Goal: Information Seeking & Learning: Understand process/instructions

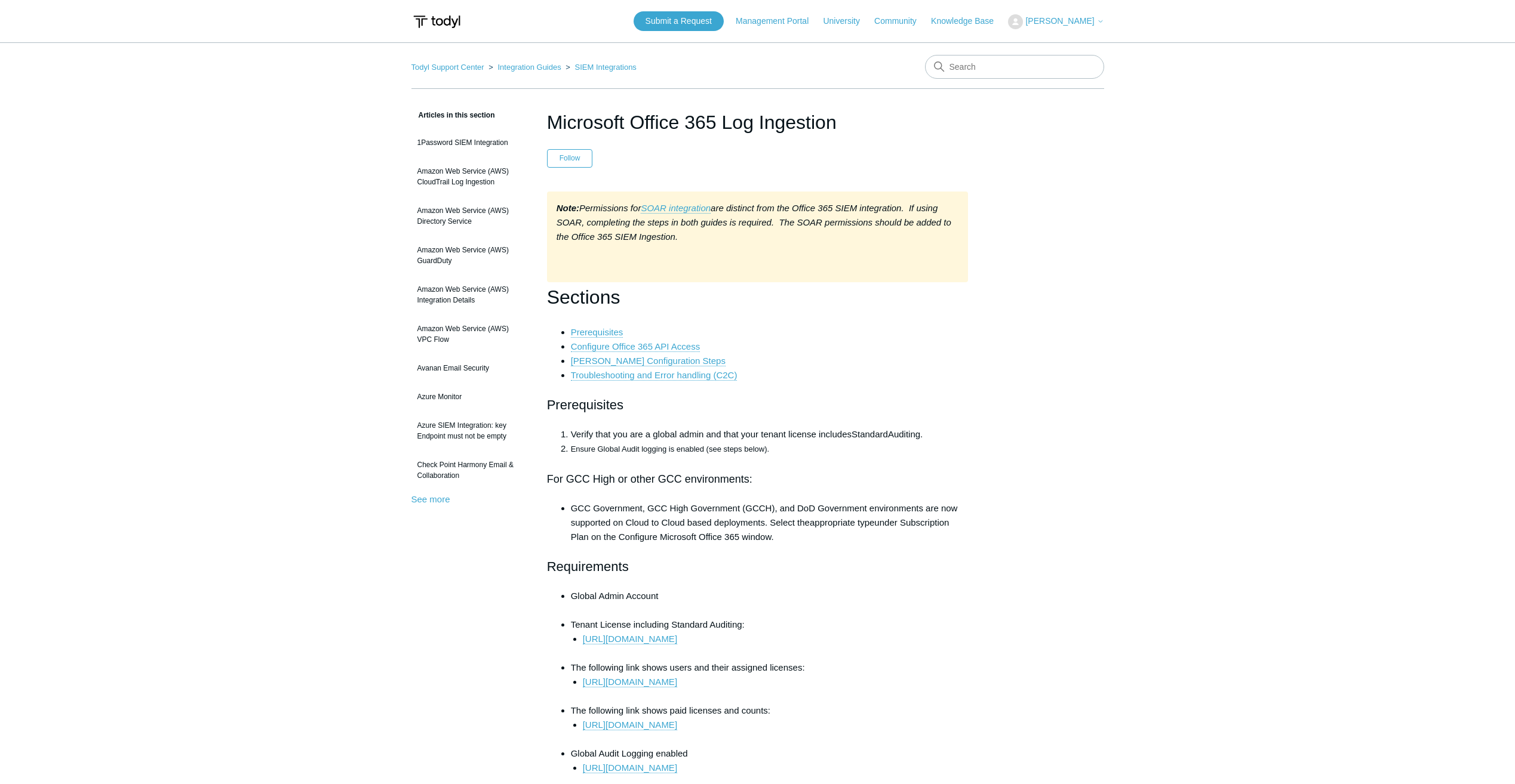
scroll to position [1850, 0]
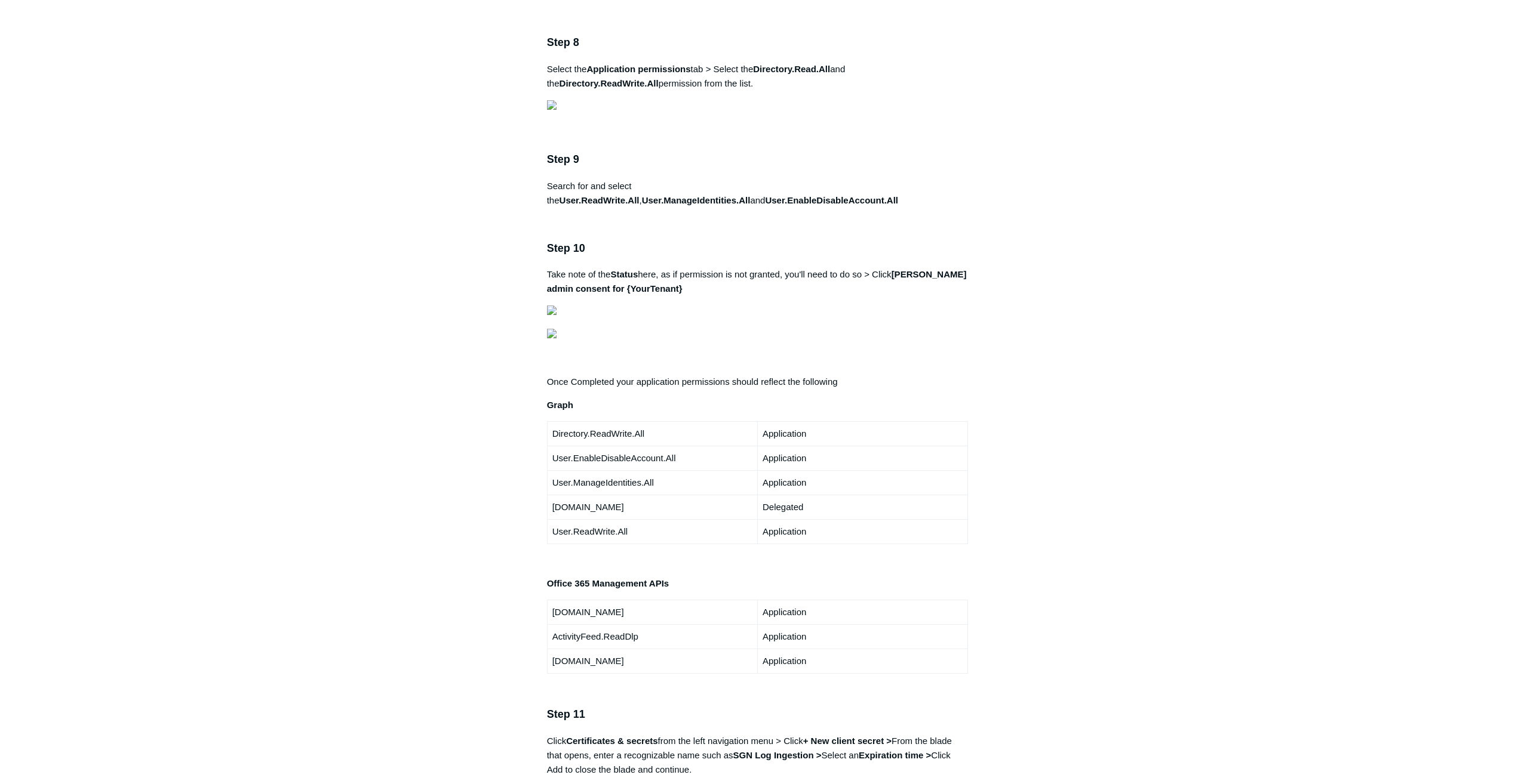
click at [301, 252] on main "Todyl Support Center Integration Guides SIEM Integrations Articles in this sect…" at bounding box center [757, 295] width 1515 height 4207
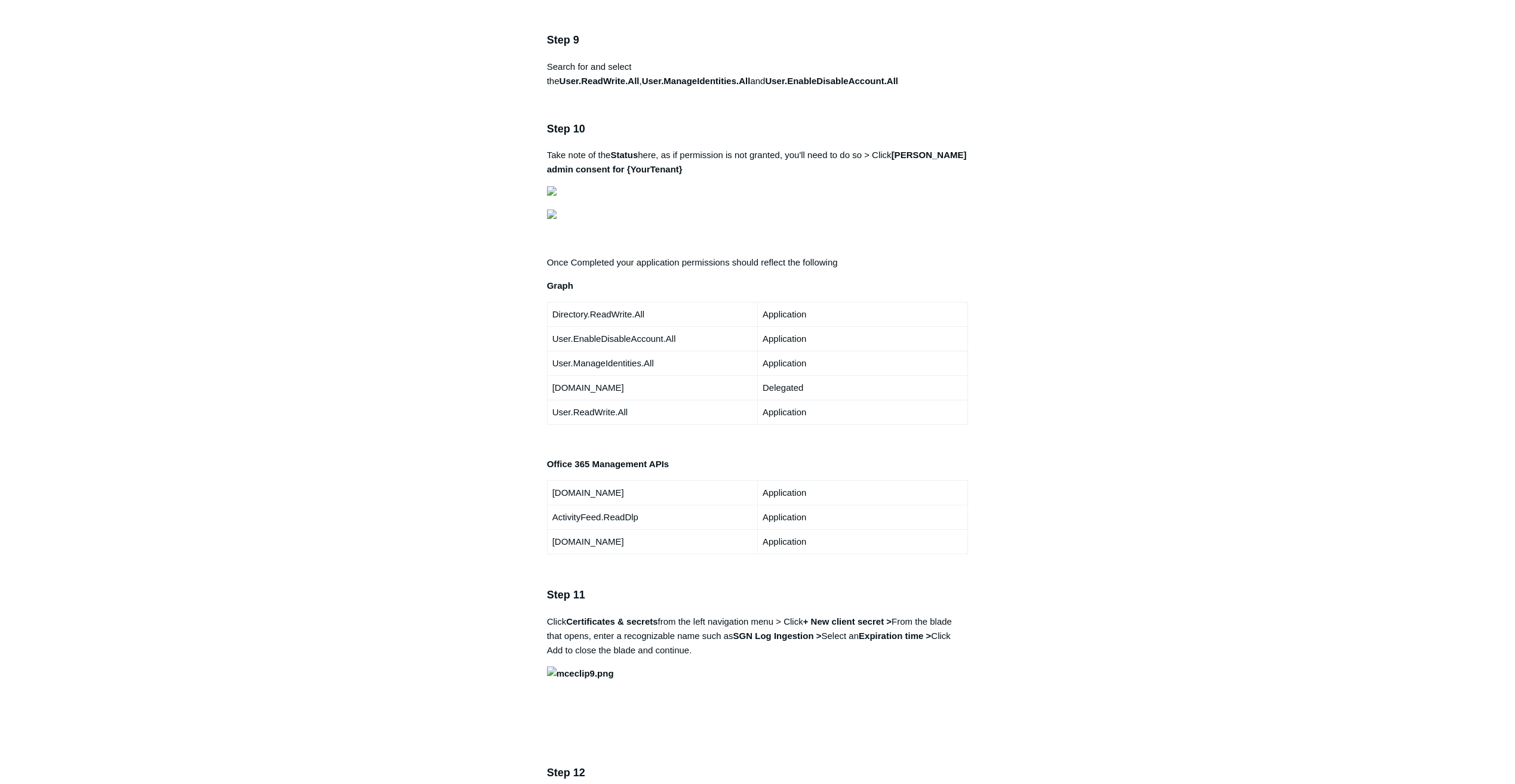
scroll to position [2209, 0]
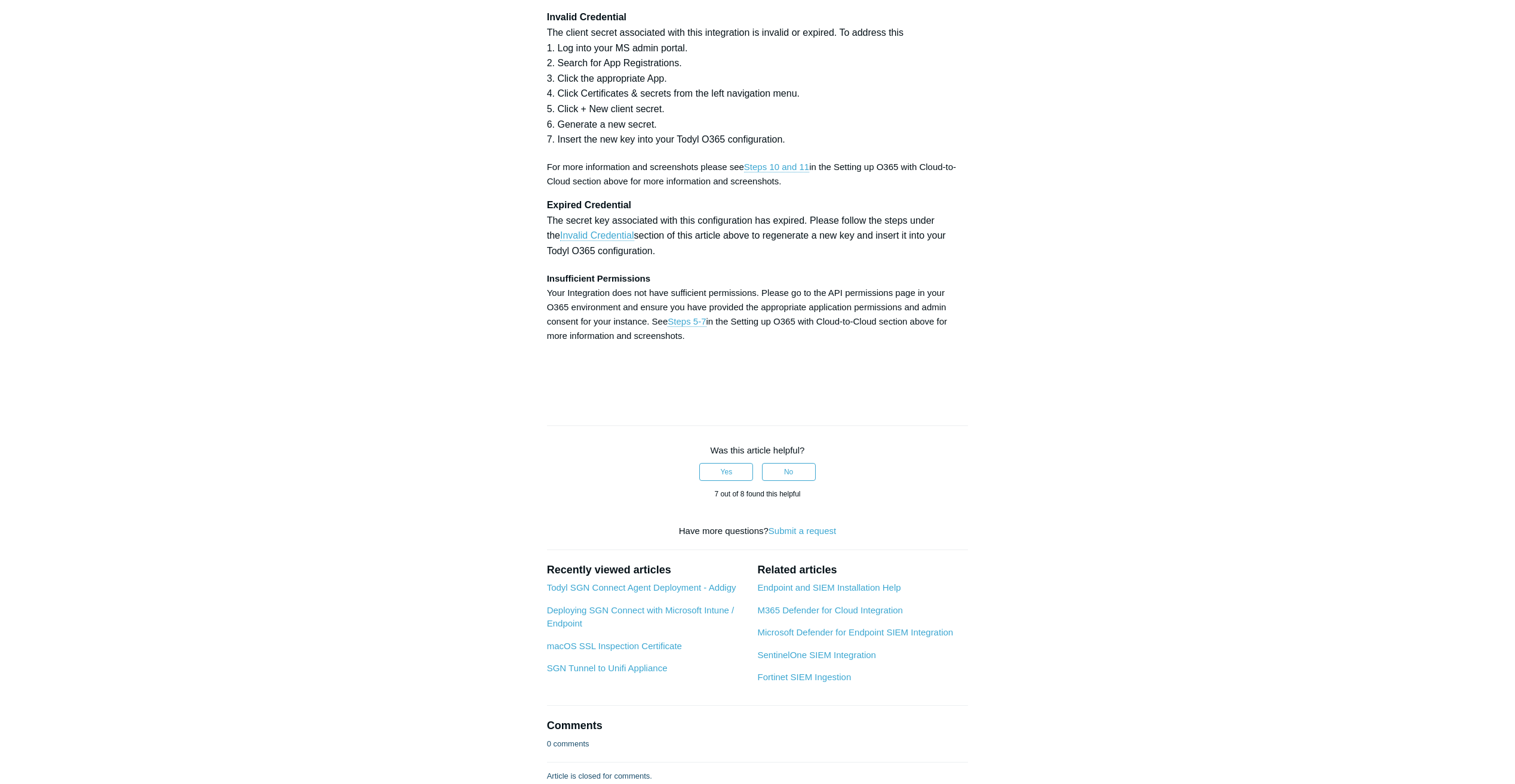
scroll to position [3523, 0]
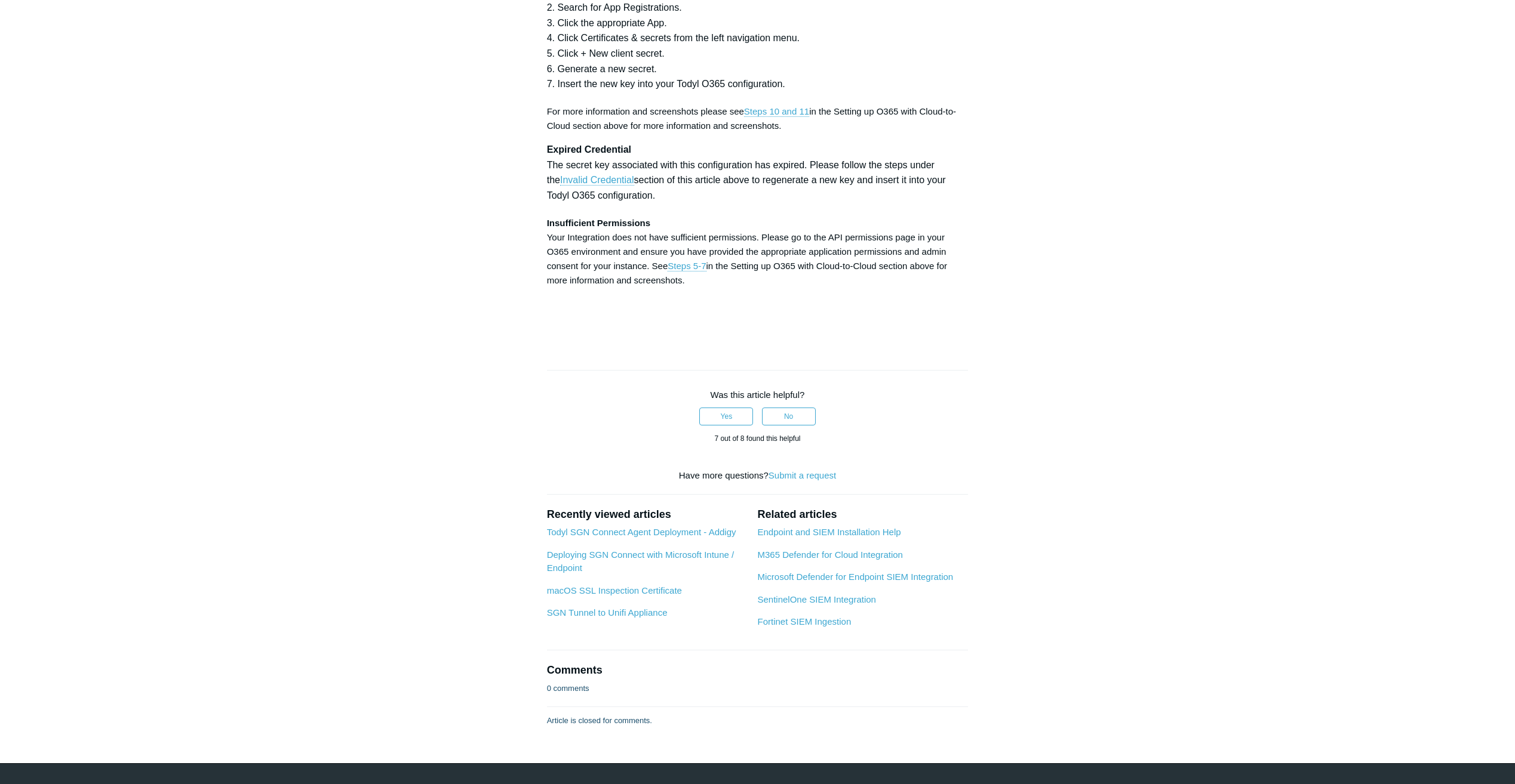
drag, startPoint x: 762, startPoint y: 363, endPoint x: 838, endPoint y: 360, distance: 76.1
copy strong "Directory.Read.All"
drag, startPoint x: 549, startPoint y: 377, endPoint x: 647, endPoint y: 377, distance: 98.0
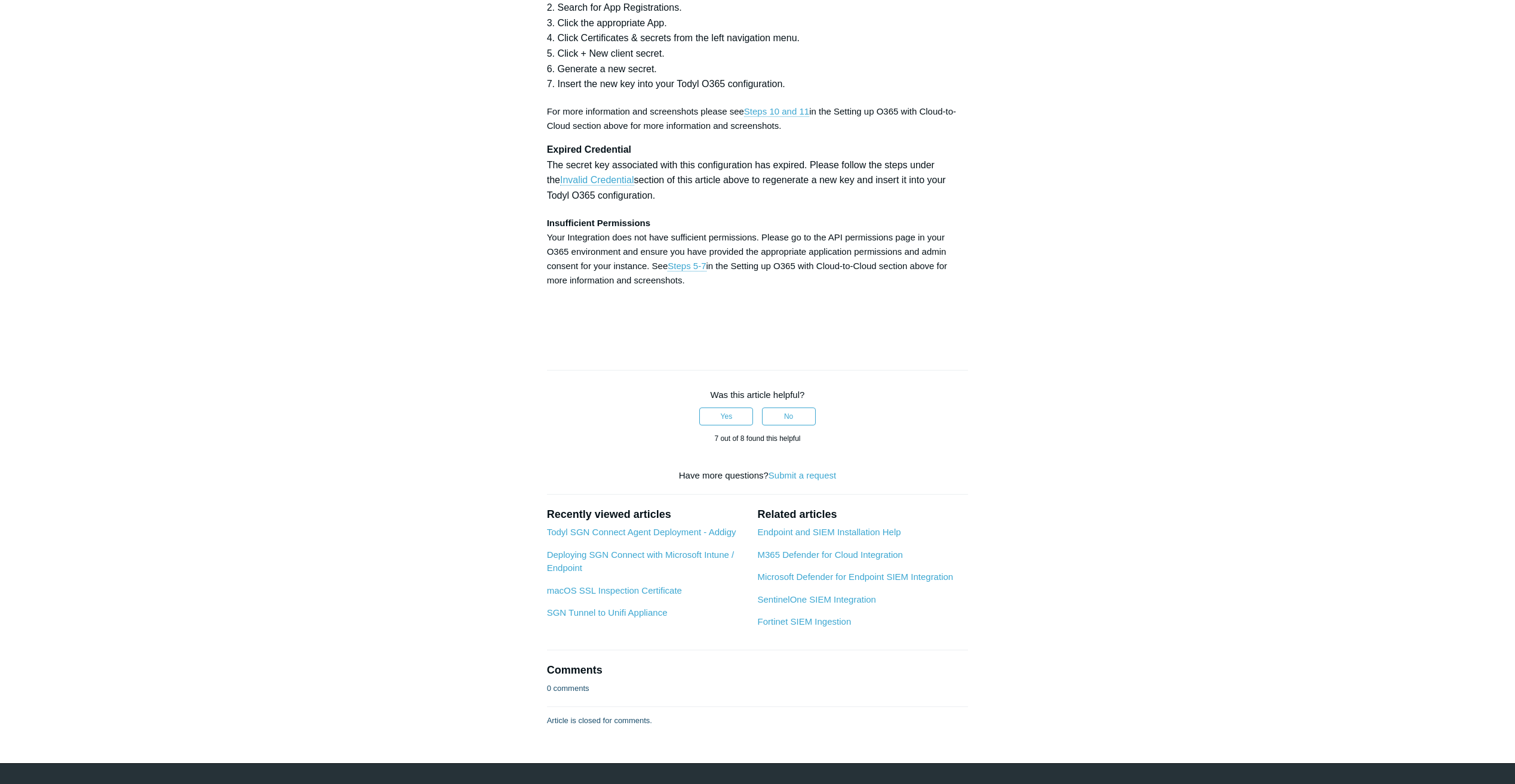
copy strong "Directory.ReadWrite.All"
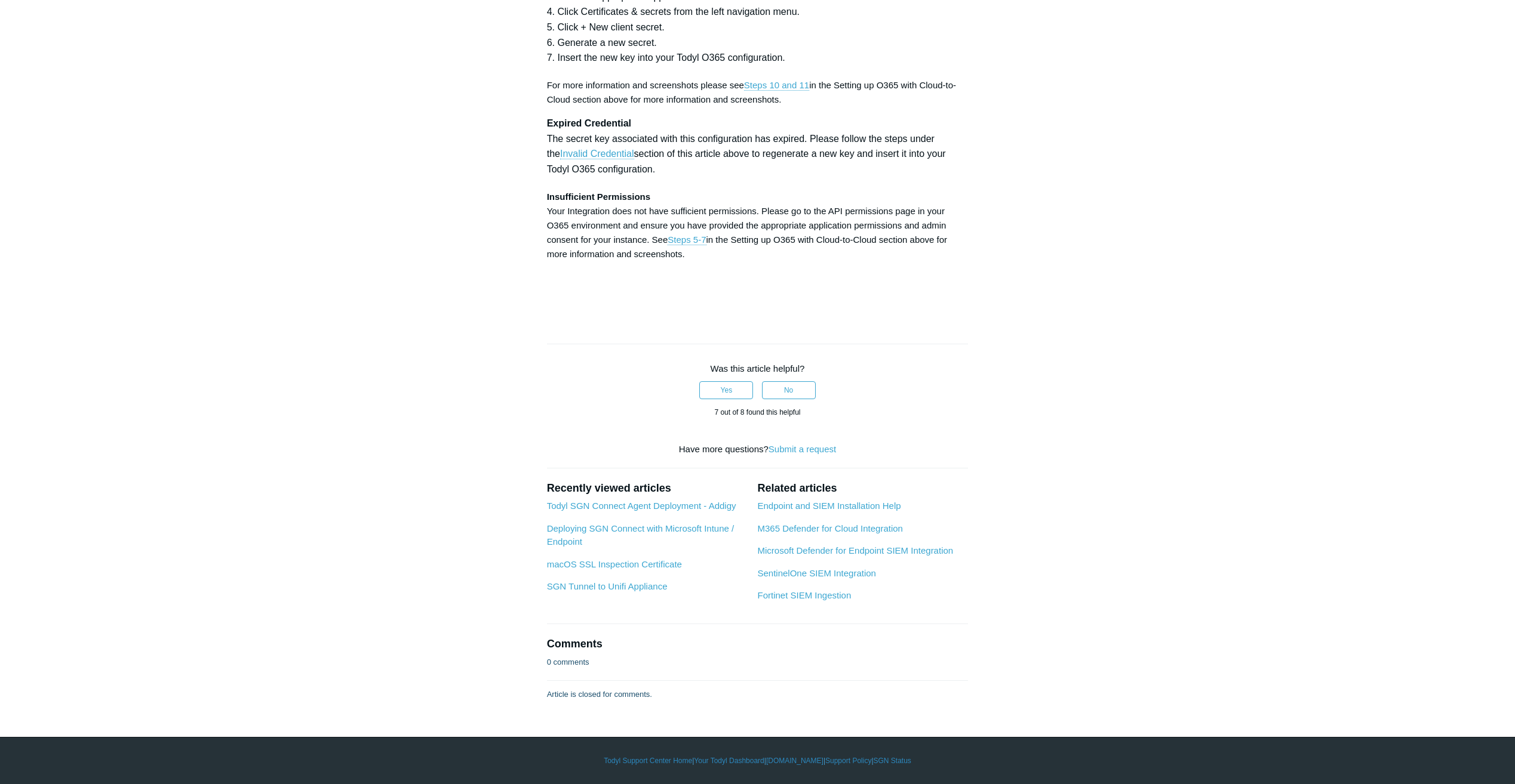
scroll to position [3821, 0]
drag, startPoint x: 650, startPoint y: 399, endPoint x: 729, endPoint y: 397, distance: 79.0
copy strong "User.ReadWrite.All"
drag, startPoint x: 739, startPoint y: 396, endPoint x: 845, endPoint y: 398, distance: 106.0
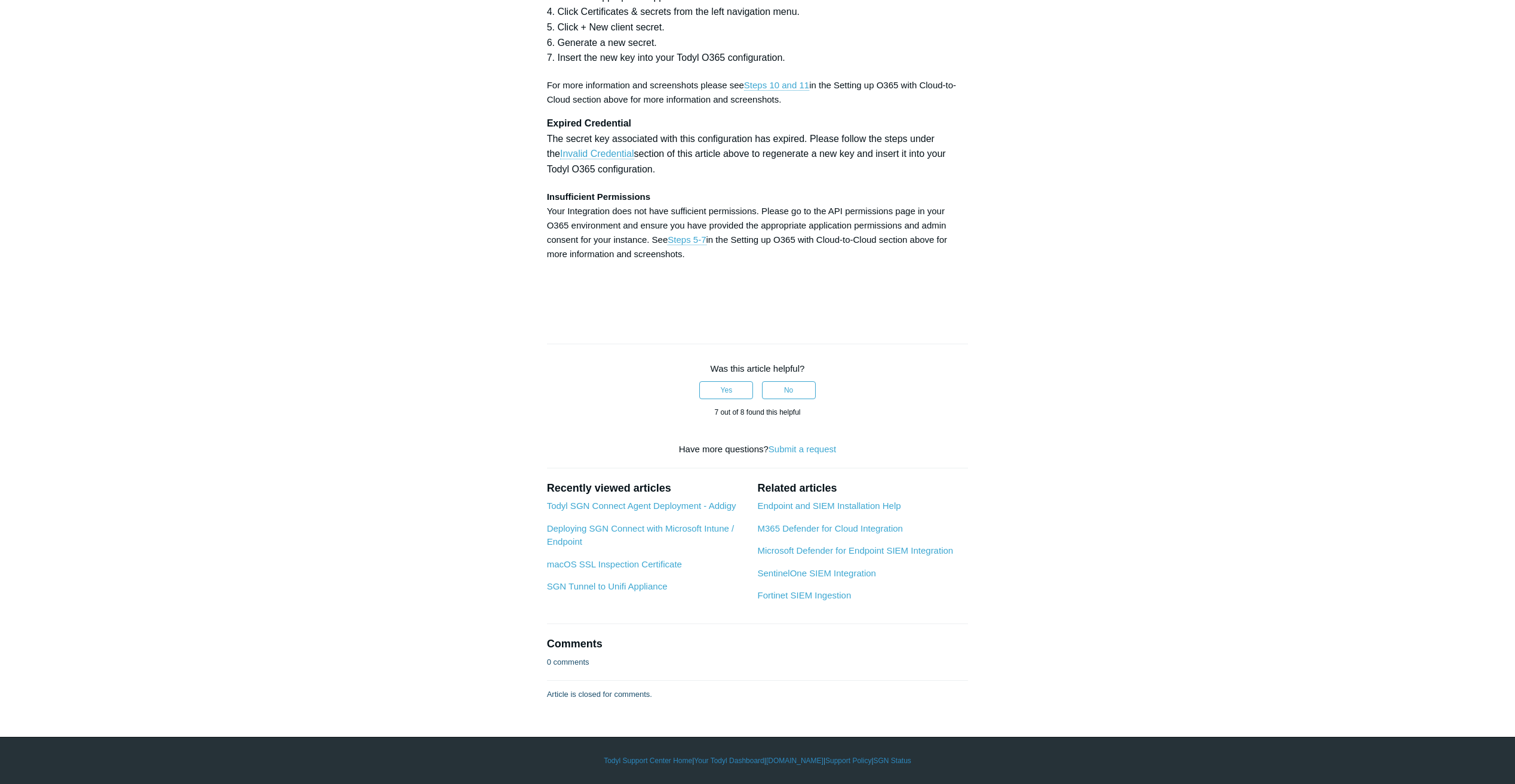
copy strong "User.ManageIdentities.All"
drag, startPoint x: 549, startPoint y: 414, endPoint x: 684, endPoint y: 412, distance: 135.0
drag, startPoint x: 684, startPoint y: 412, endPoint x: 544, endPoint y: 411, distance: 140.0
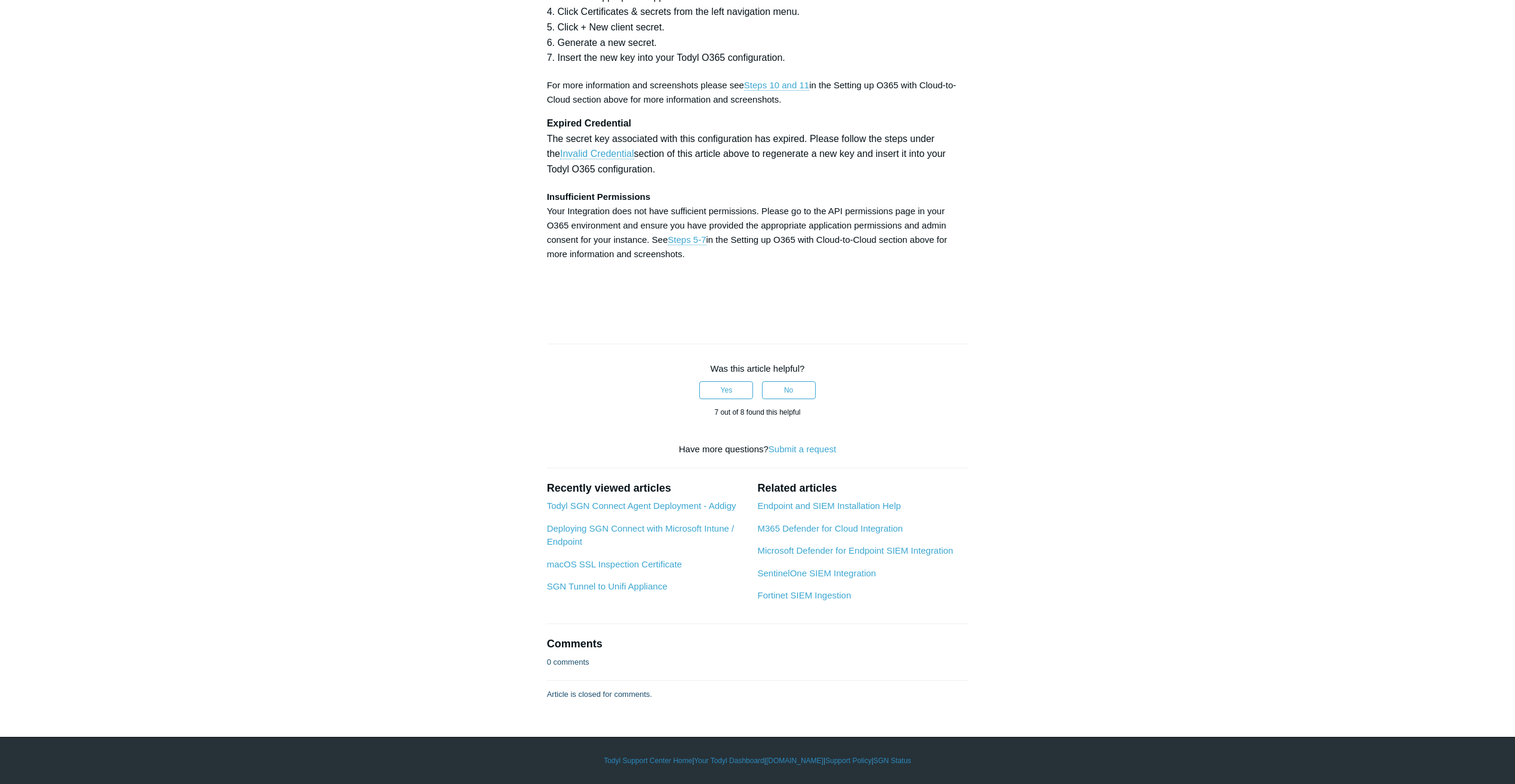
drag, startPoint x: 549, startPoint y: 411, endPoint x: 680, endPoint y: 410, distance: 131.0
copy strong "User.EnableDisableAccount.All"
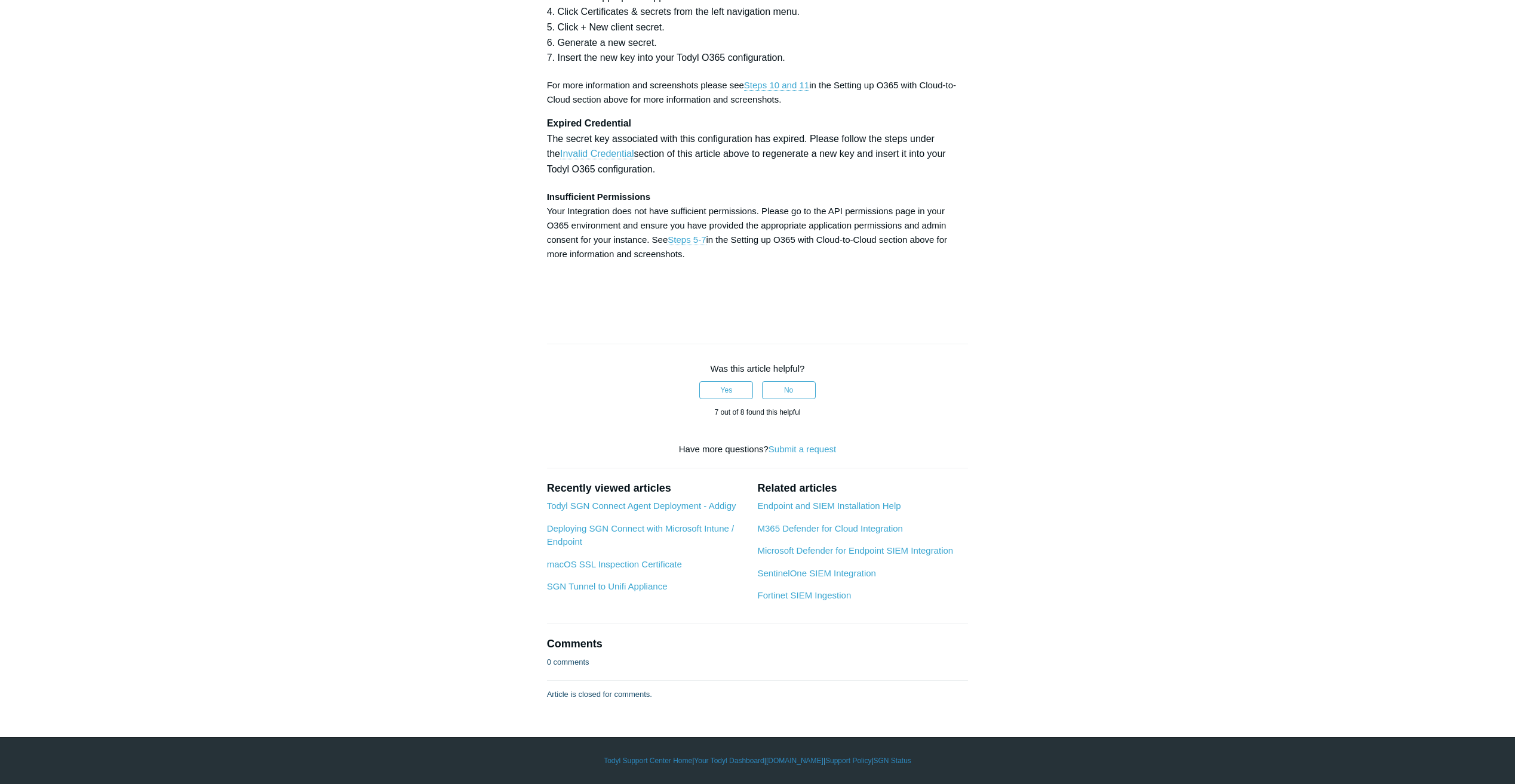
scroll to position [4358, 0]
drag, startPoint x: 875, startPoint y: 553, endPoint x: 538, endPoint y: 295, distance: 424.4
copy div "Graph Directory.ReadWrite.All Application User.EnableDisableAccount.All Applica…"
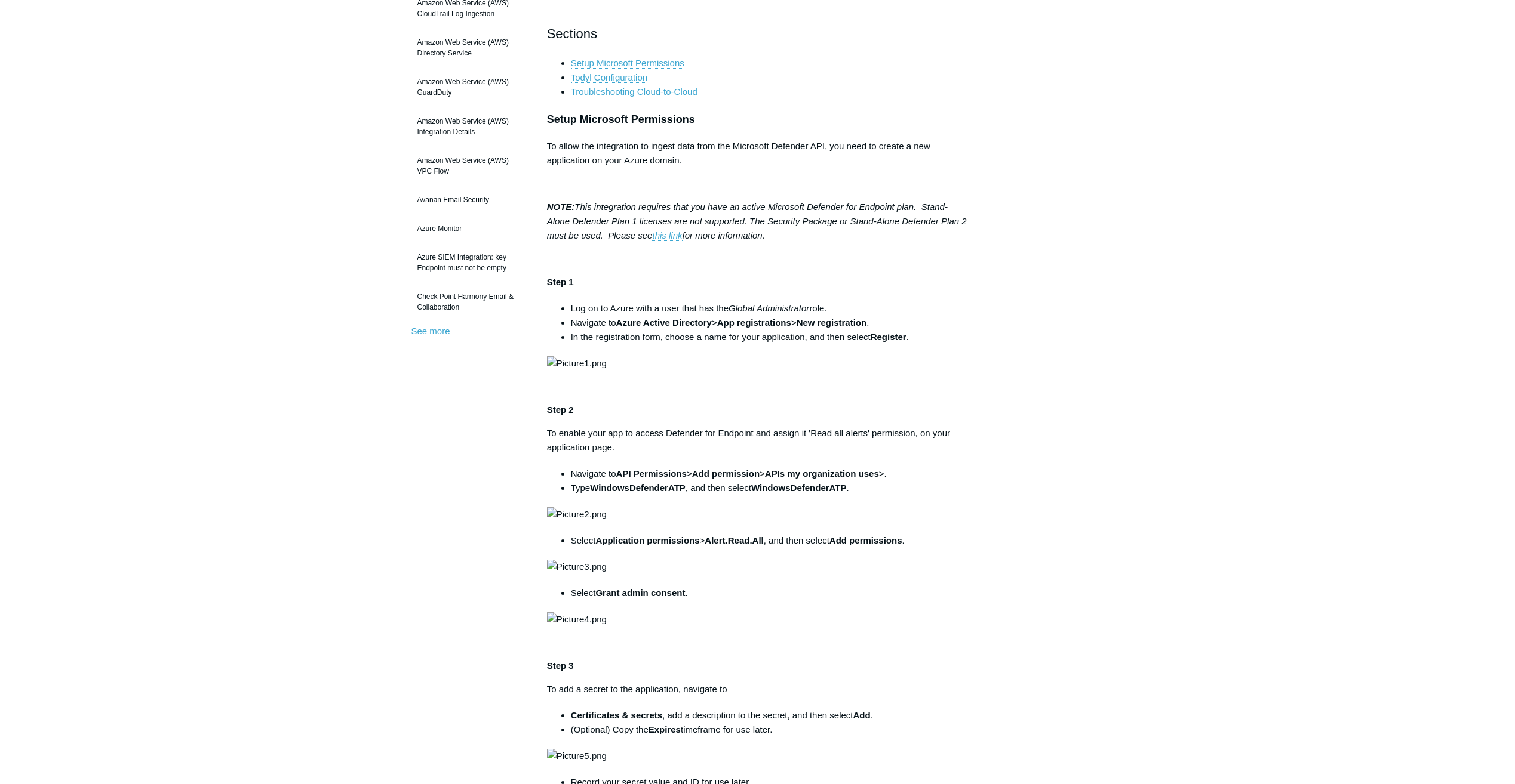
scroll to position [138, 0]
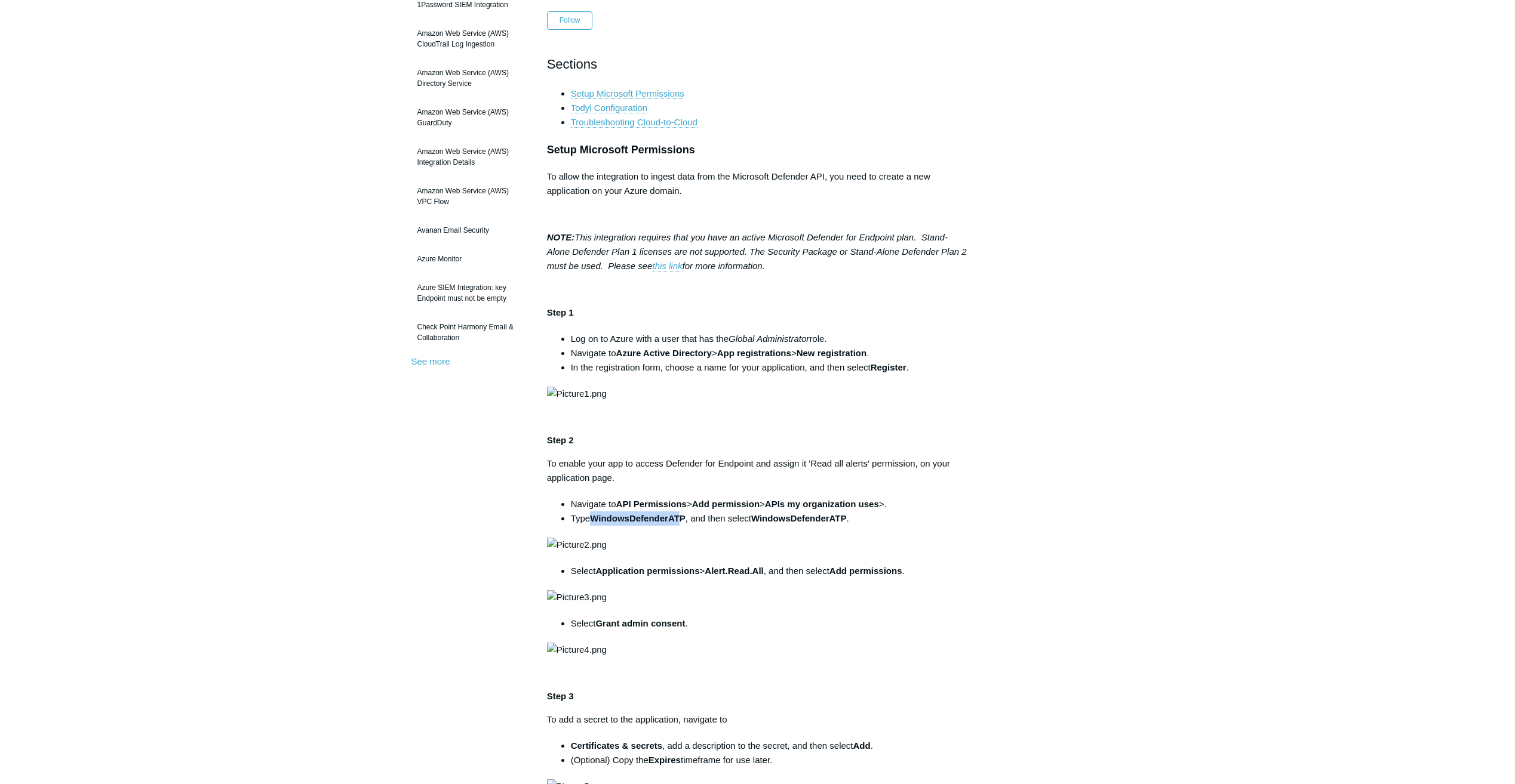
drag, startPoint x: 595, startPoint y: 687, endPoint x: 684, endPoint y: 685, distance: 89.0
click at [684, 524] on strong "WindowsDefenderATP" at bounding box center [638, 518] width 95 height 10
drag, startPoint x: 684, startPoint y: 685, endPoint x: 772, endPoint y: 686, distance: 88.0
click at [779, 524] on strong "WindowsDefenderATP" at bounding box center [799, 518] width 95 height 10
drag, startPoint x: 755, startPoint y: 685, endPoint x: 850, endPoint y: 687, distance: 95.0
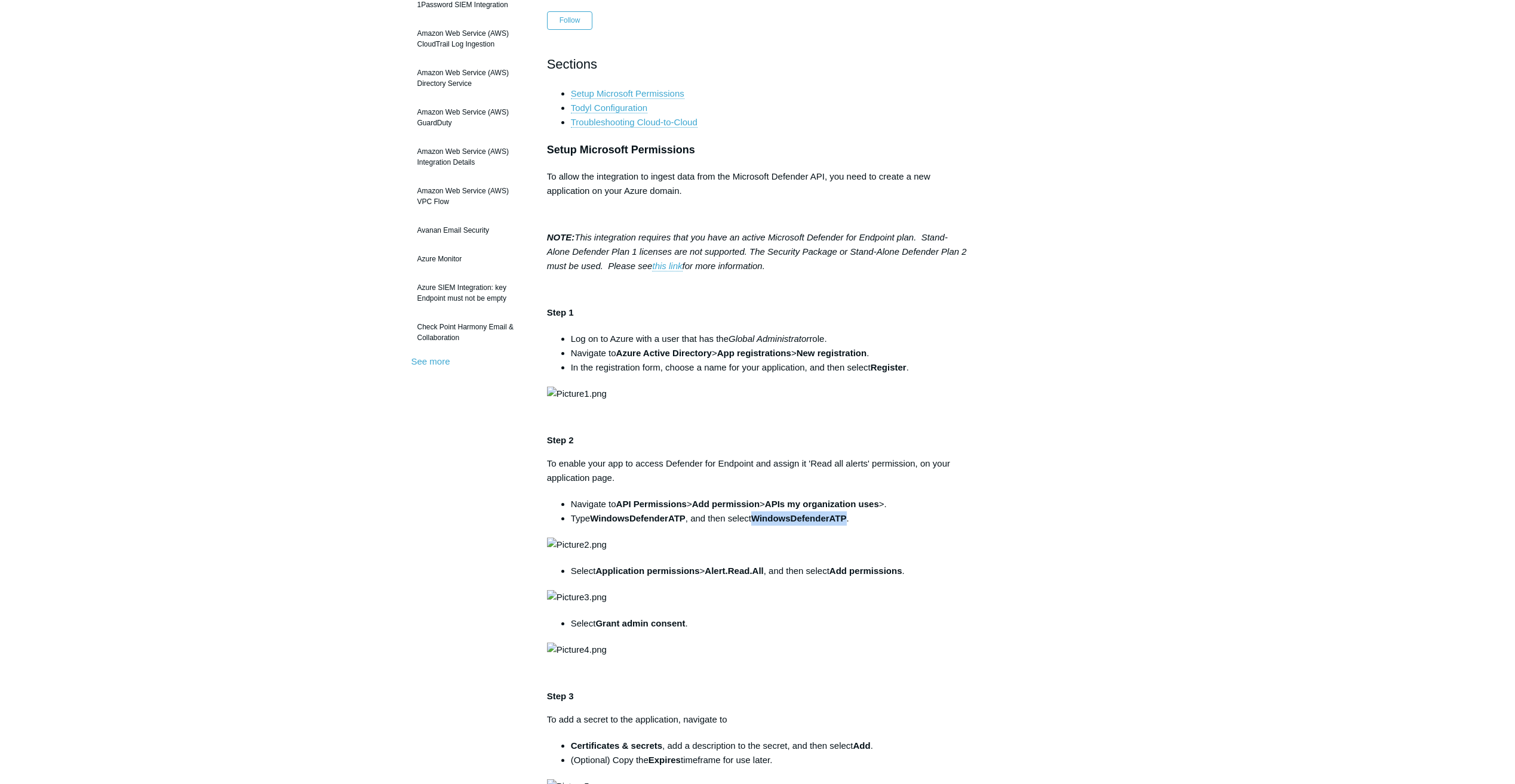
click at [850, 526] on li "Type WindowsDefenderATP , and then select WindowsDefenderATP ." at bounding box center [770, 518] width 398 height 15
copy li "WindowsDefenderATP"
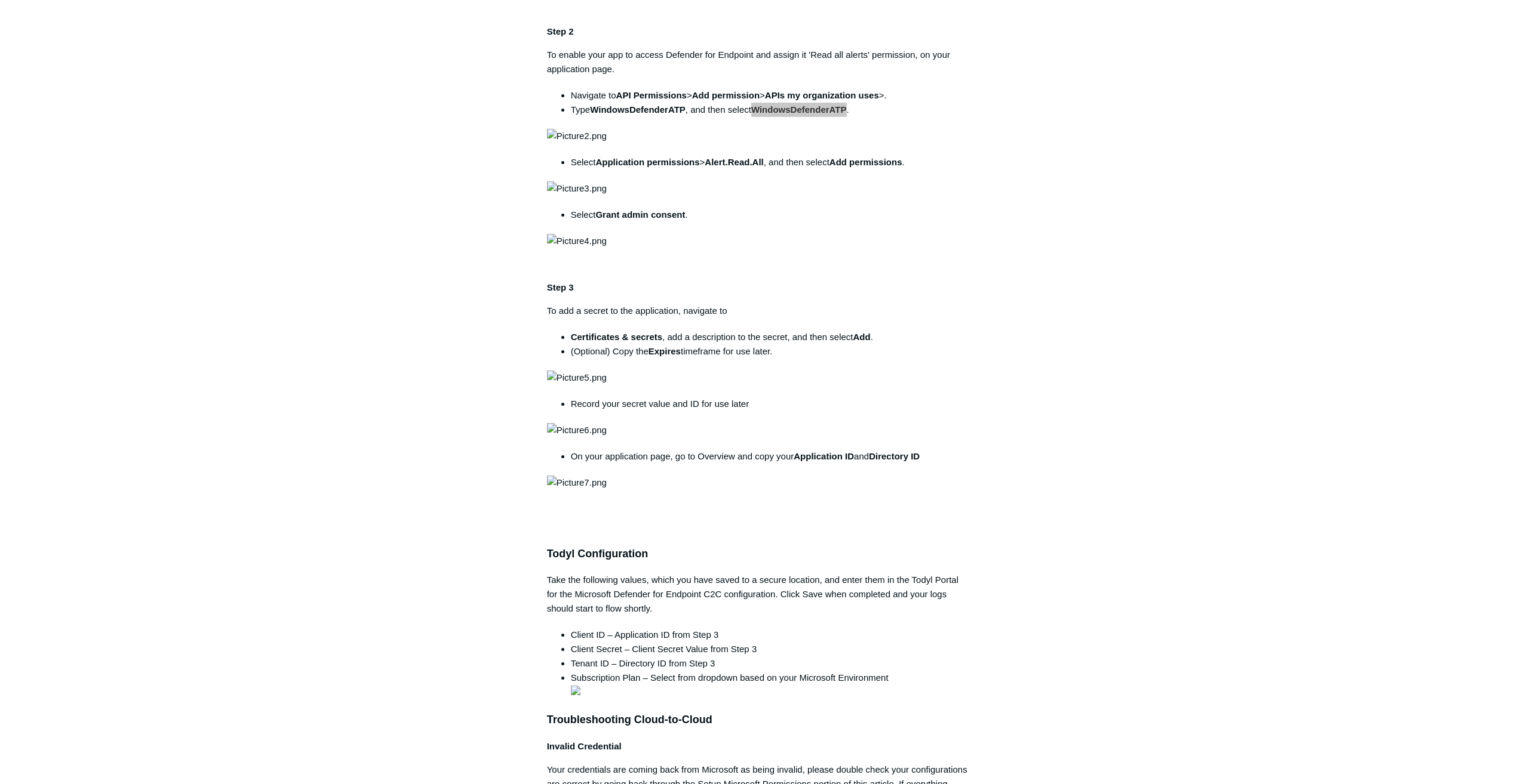
scroll to position [556, 0]
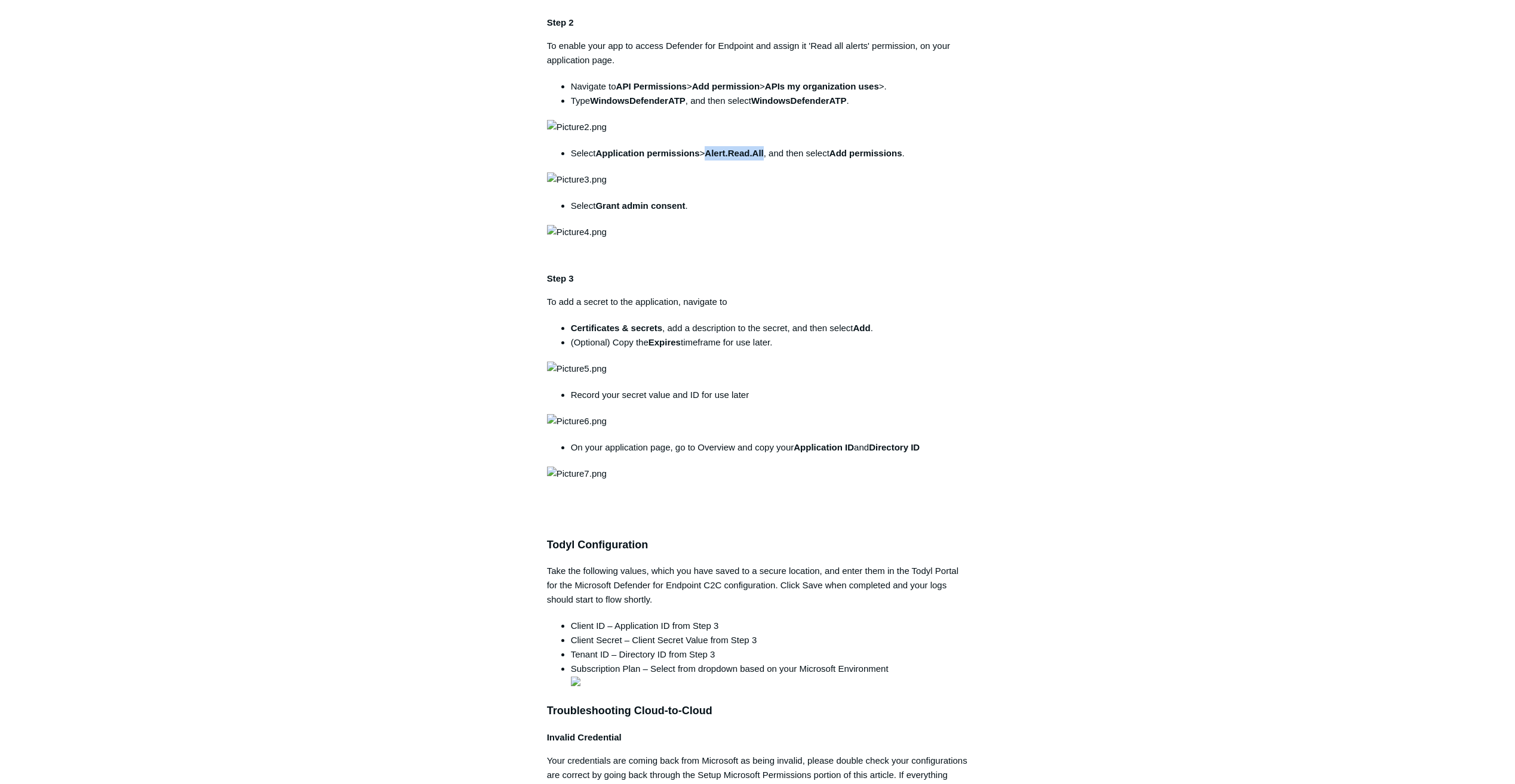
drag, startPoint x: 714, startPoint y: 402, endPoint x: 771, endPoint y: 403, distance: 57.0
click at [771, 161] on li "Select Application permissions > Alert.Read.All , and then select Add permissio…" at bounding box center [770, 153] width 398 height 15
copy strong "Alert.Read.All"
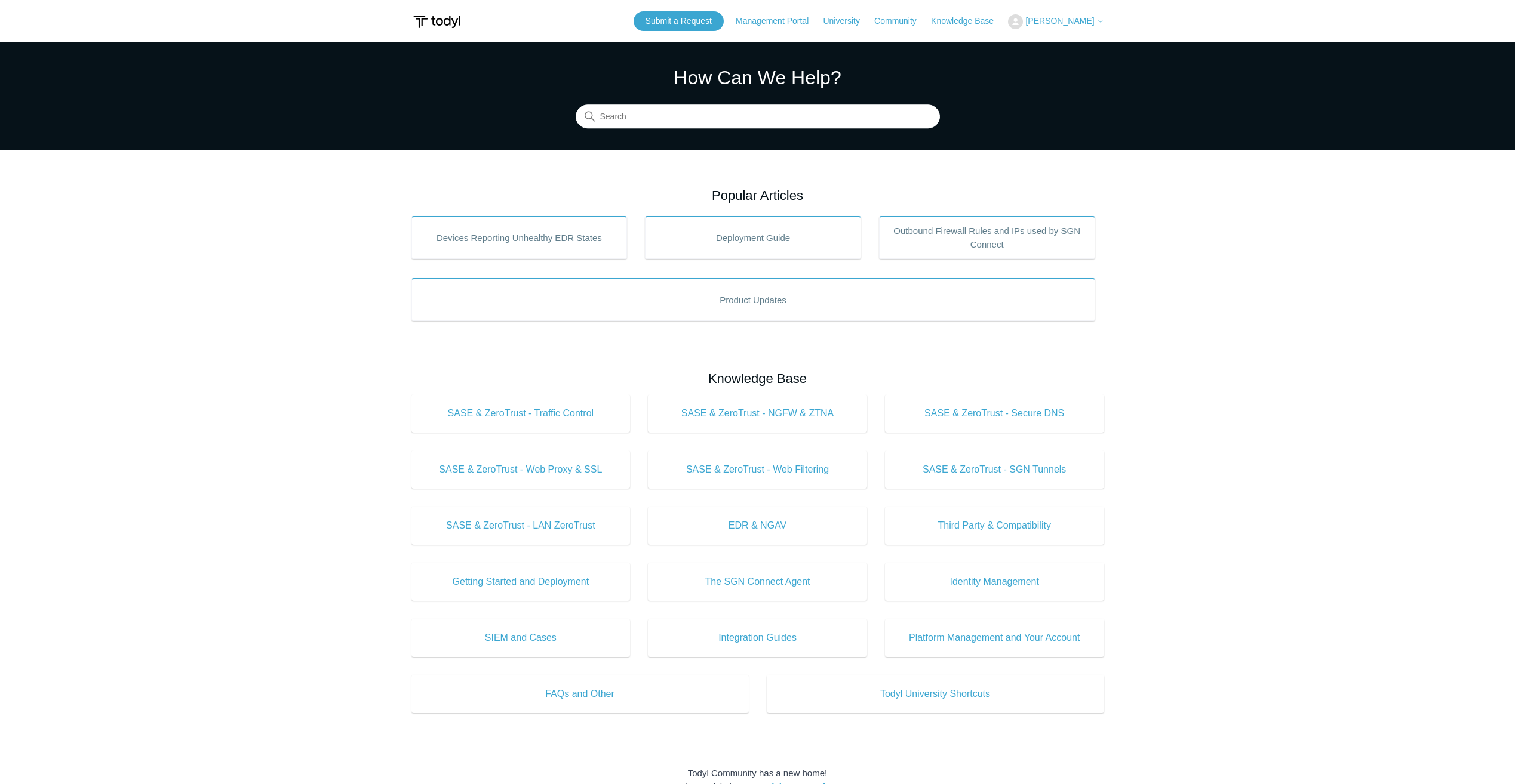
click at [1074, 20] on span "[PERSON_NAME]" at bounding box center [1060, 21] width 68 height 10
click at [1072, 40] on link "My Support Requests" at bounding box center [1067, 46] width 117 height 20
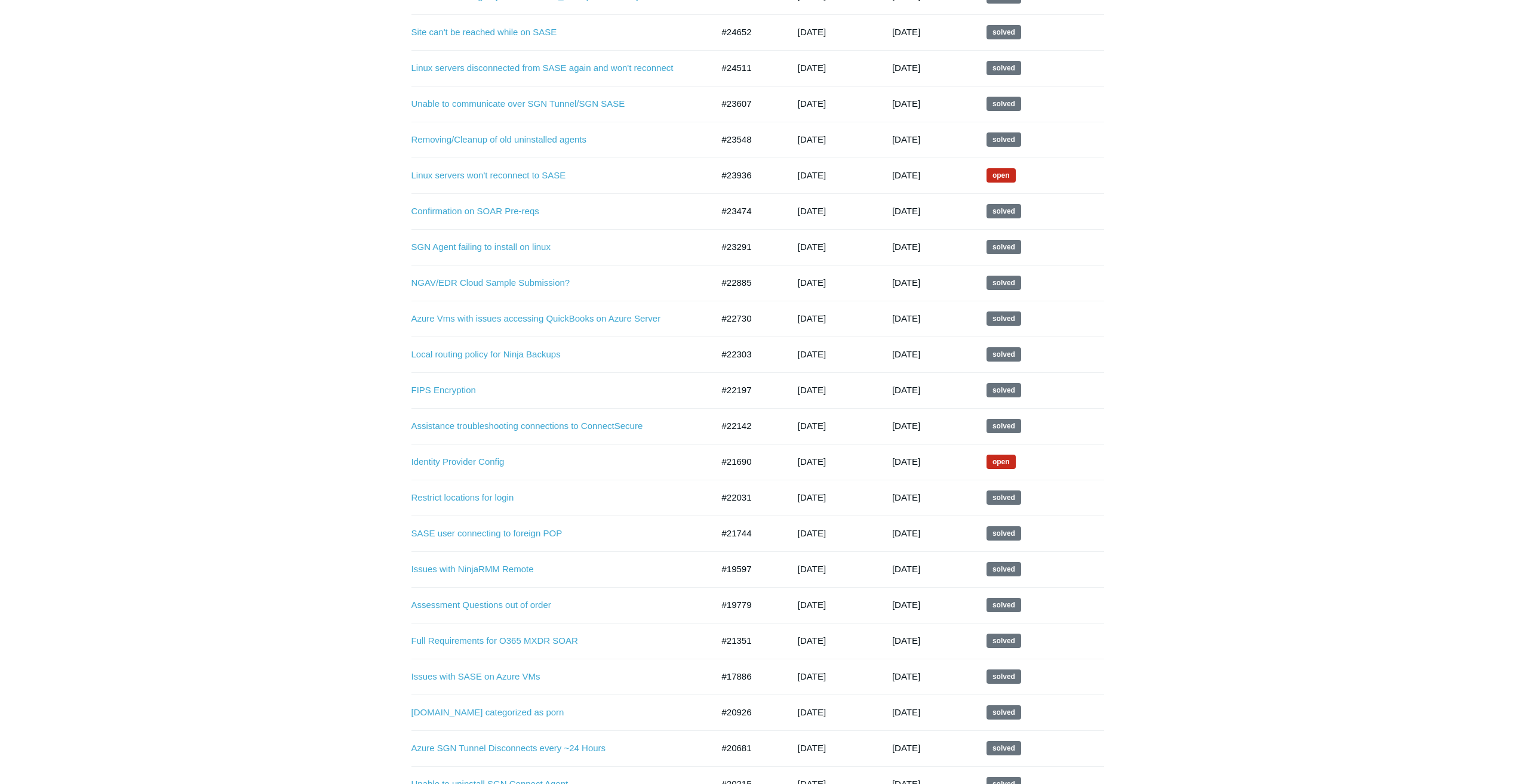
scroll to position [670, 0]
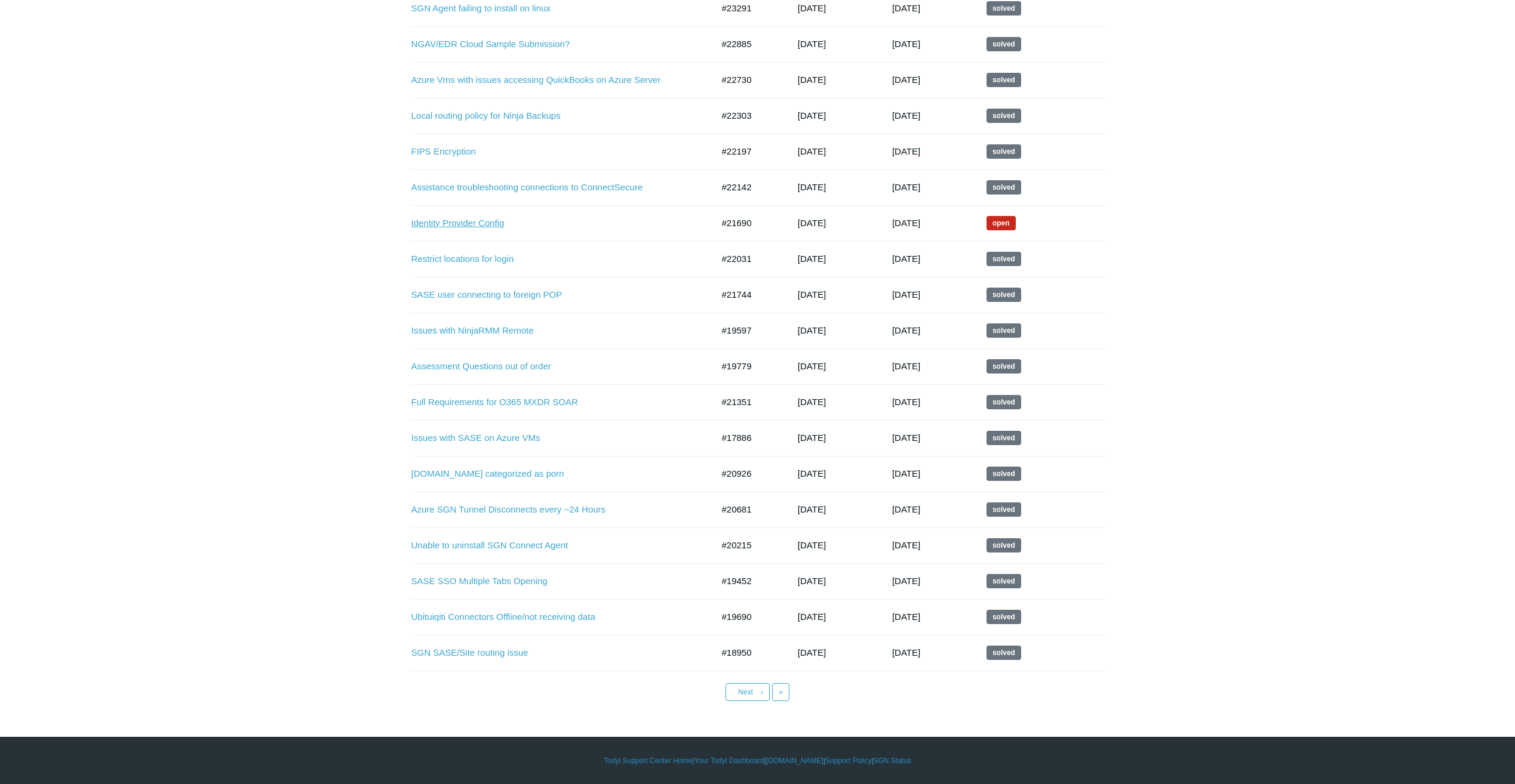
click at [466, 226] on link "Identity Provider Config" at bounding box center [552, 224] width 284 height 14
click at [757, 695] on link "Next ›" at bounding box center [747, 692] width 44 height 18
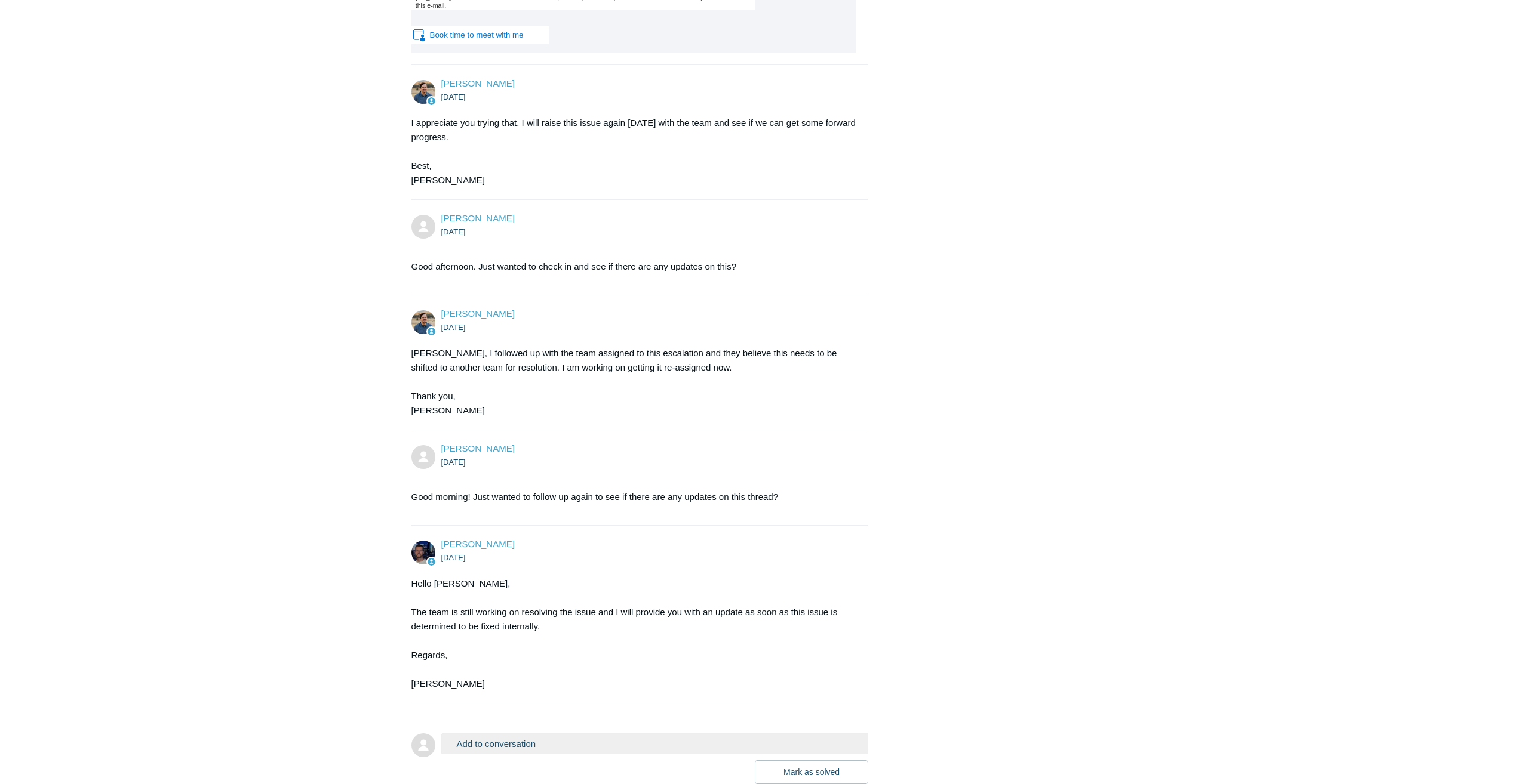
scroll to position [6029, 0]
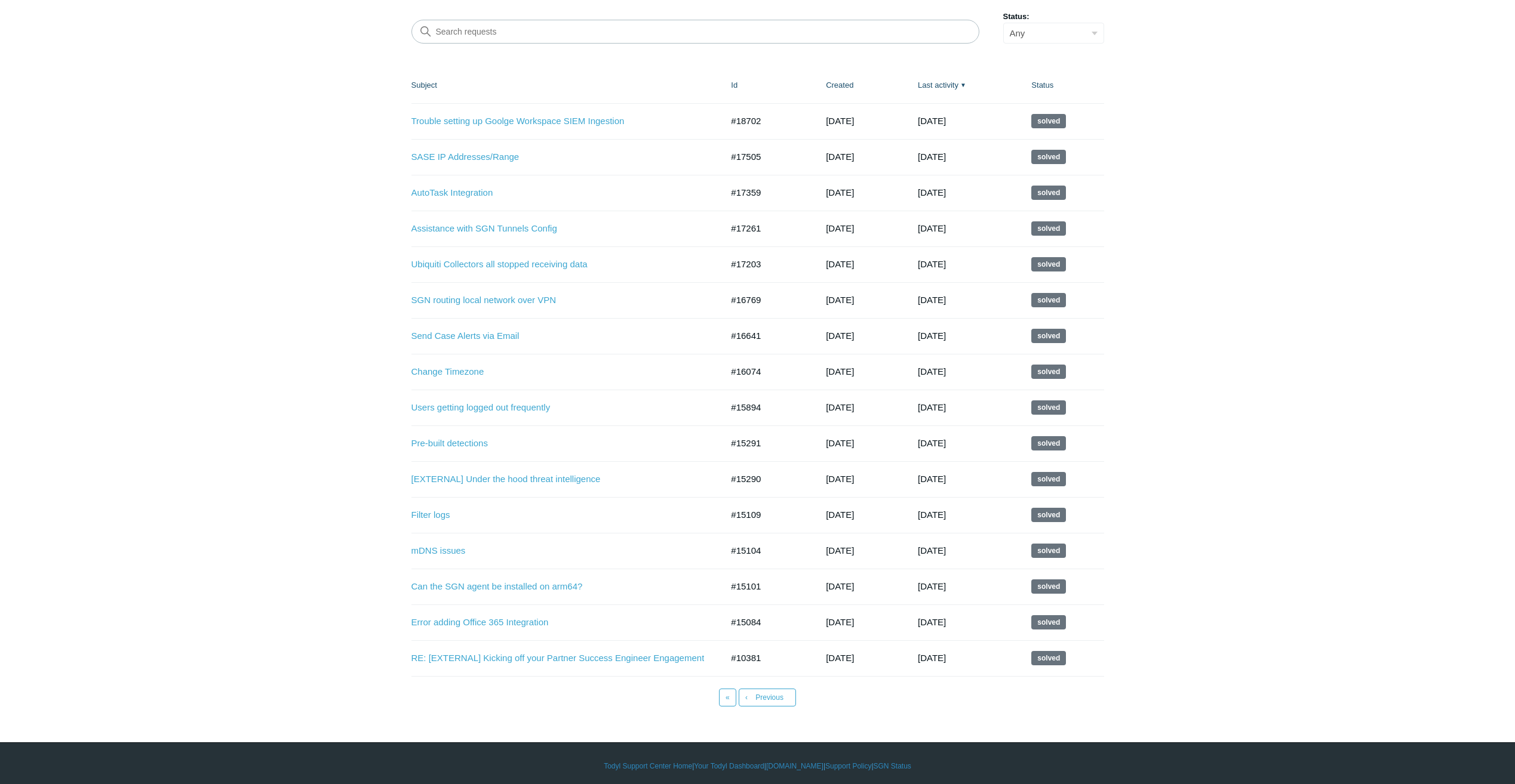
scroll to position [168, 0]
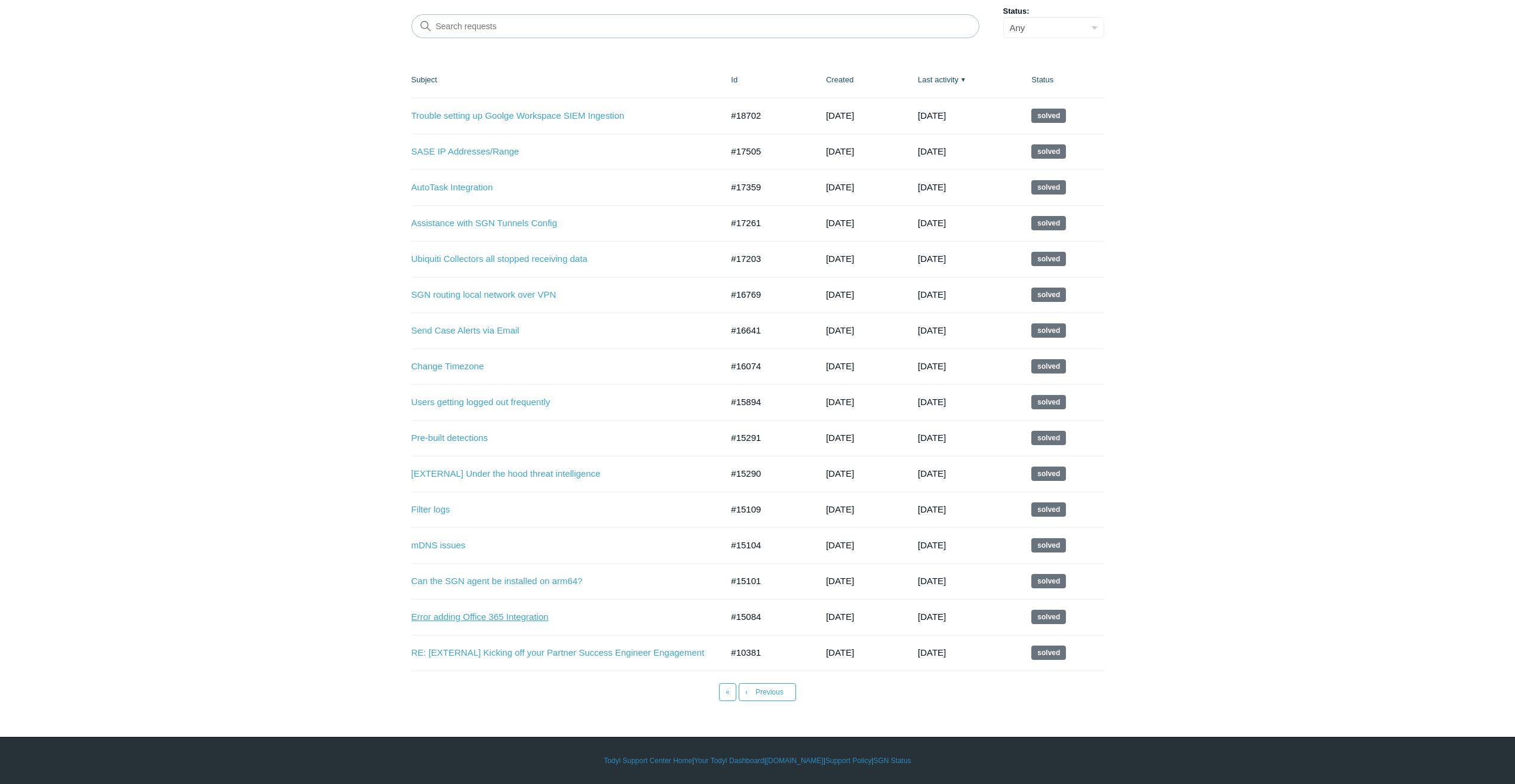
click at [473, 616] on link "Error adding Office 365 Integration" at bounding box center [557, 617] width 293 height 14
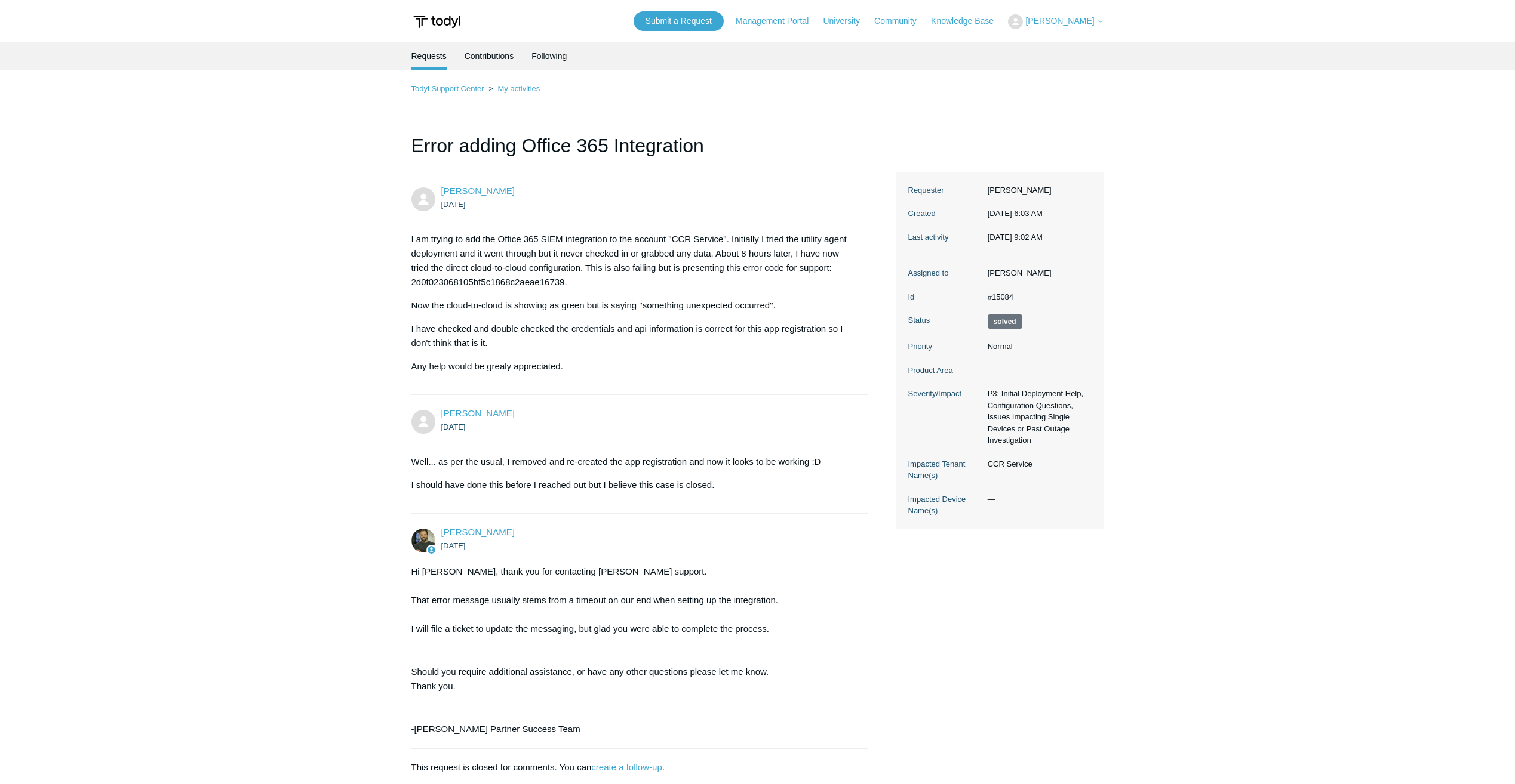
click at [167, 584] on main "Requests Contributions Following Todyl Support Center My activities Error addin…" at bounding box center [757, 409] width 1515 height 732
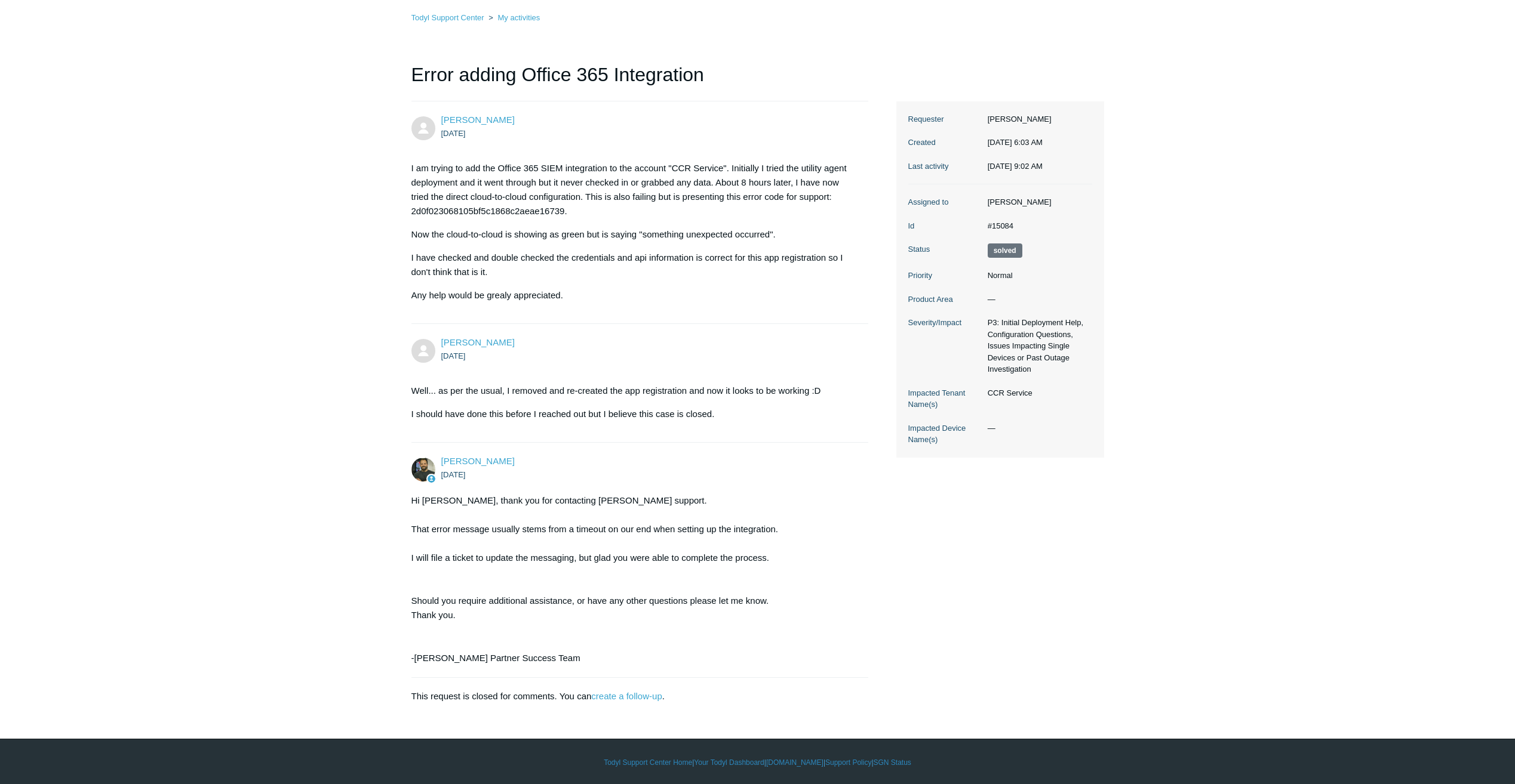
scroll to position [73, 0]
